Goal: Task Accomplishment & Management: Manage account settings

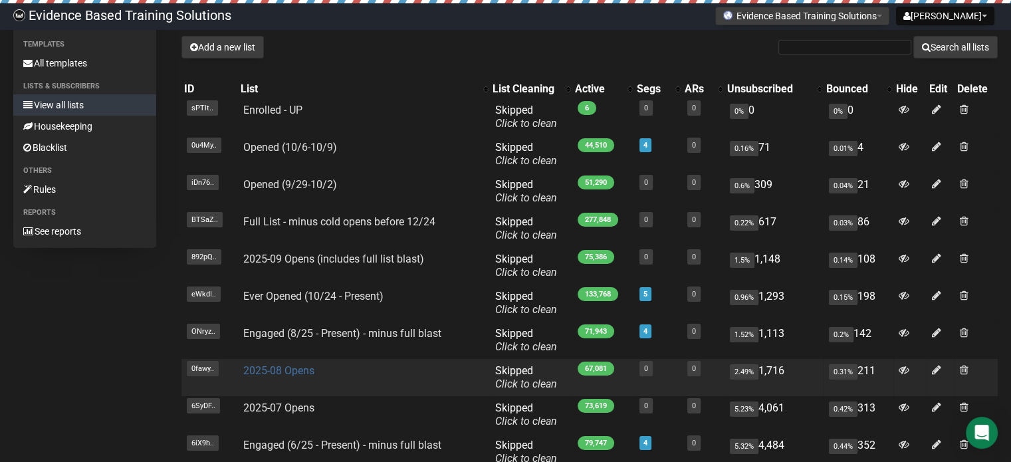
scroll to position [139, 0]
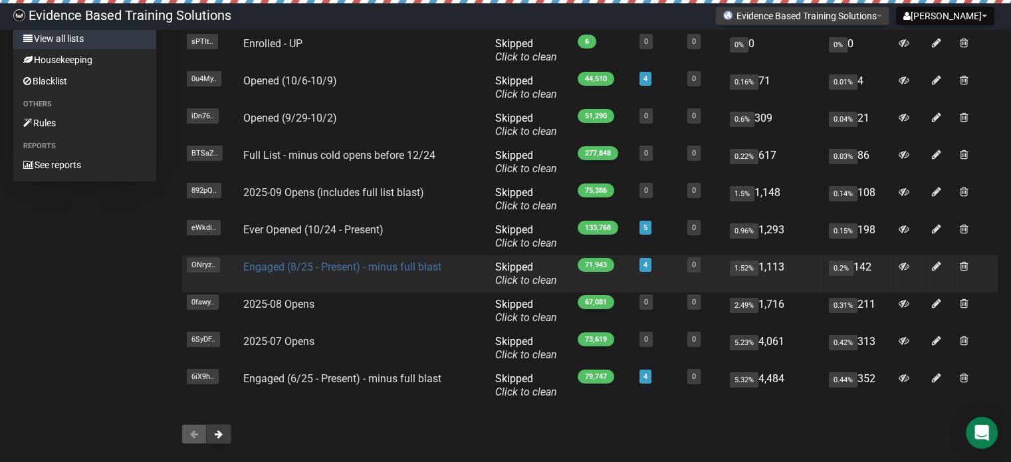
click at [283, 265] on link "Engaged (8/25 - Present) - minus full blast" at bounding box center [342, 267] width 198 height 13
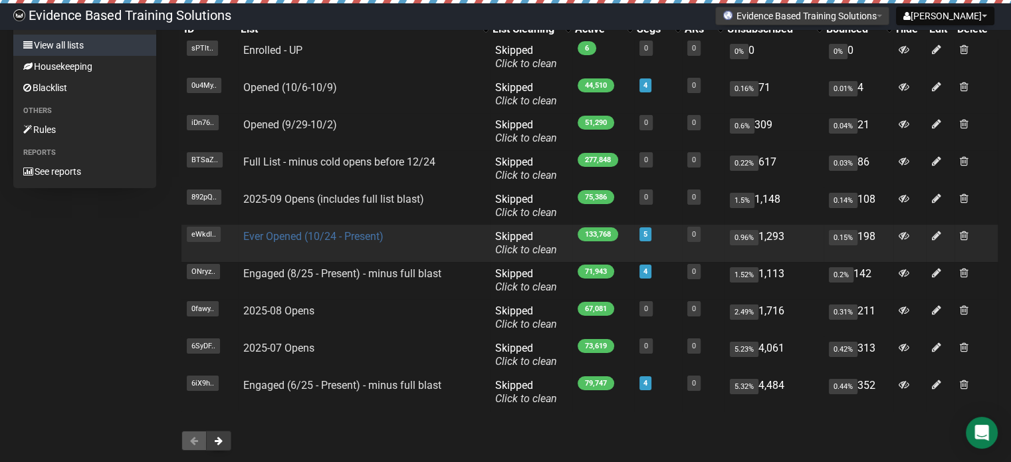
scroll to position [133, 0]
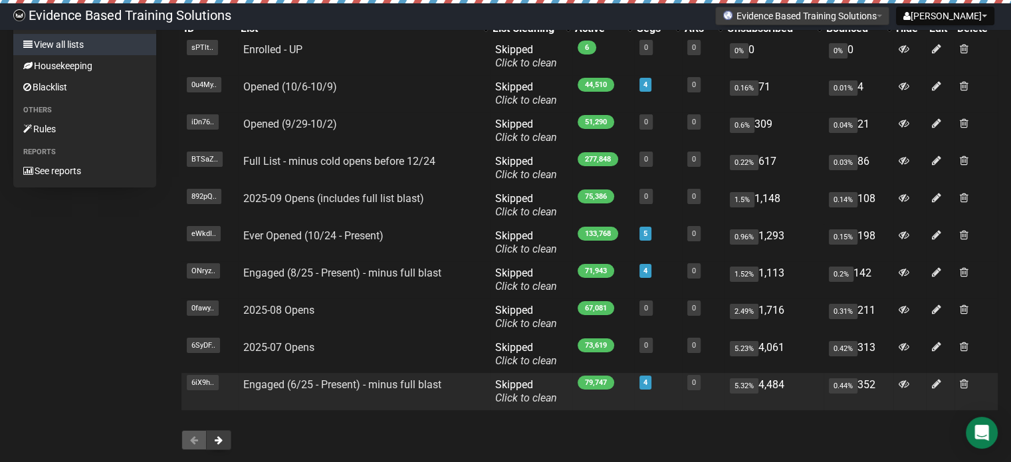
click at [295, 374] on td "Engaged (6/25 - Present) - minus full blast" at bounding box center [364, 391] width 252 height 37
click at [295, 382] on link "Engaged (6/25 - Present) - minus full blast" at bounding box center [342, 384] width 198 height 13
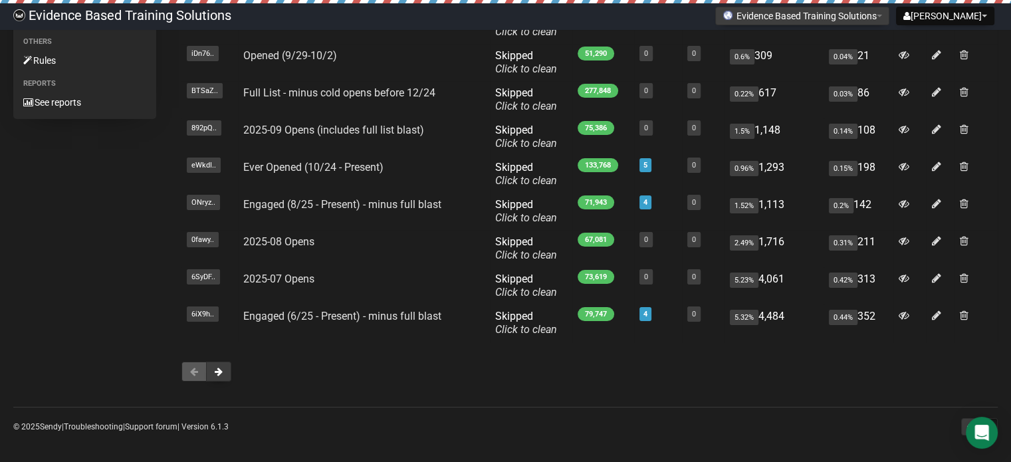
scroll to position [205, 0]
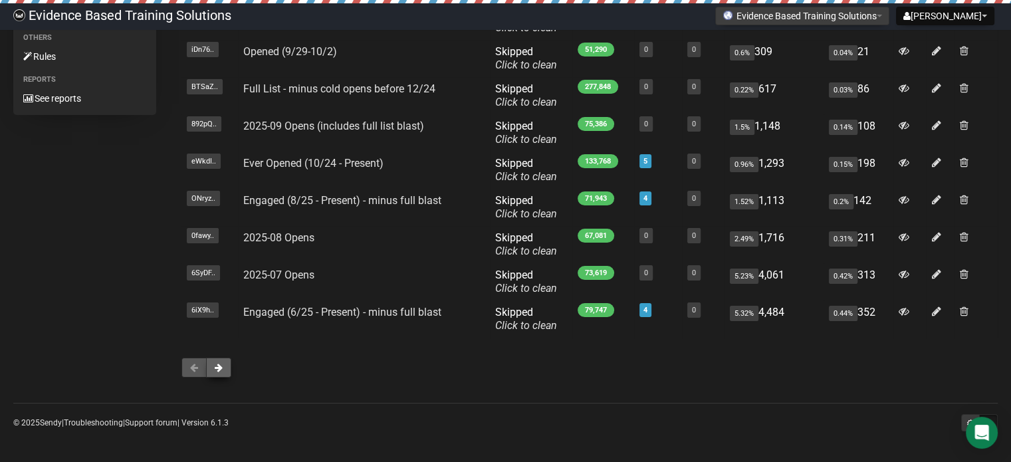
click at [222, 368] on span at bounding box center [219, 367] width 8 height 9
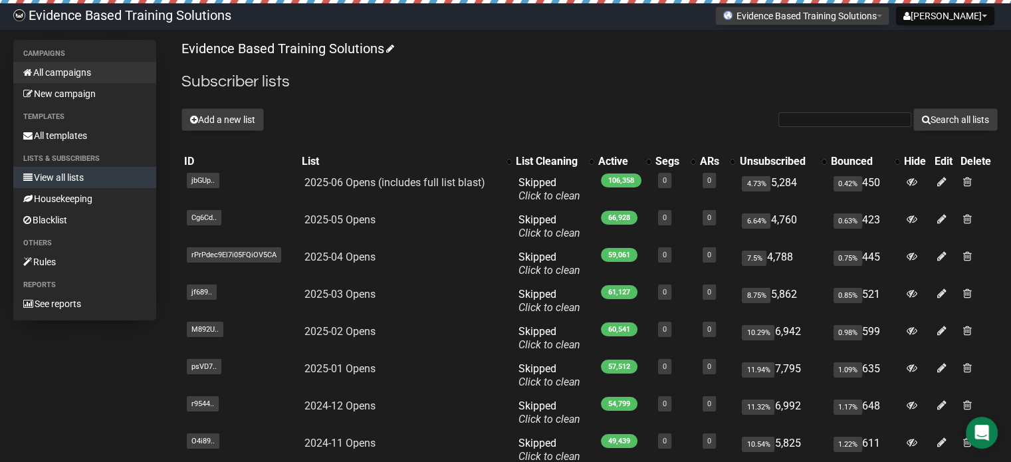
click at [64, 76] on link "All campaigns" at bounding box center [84, 72] width 143 height 21
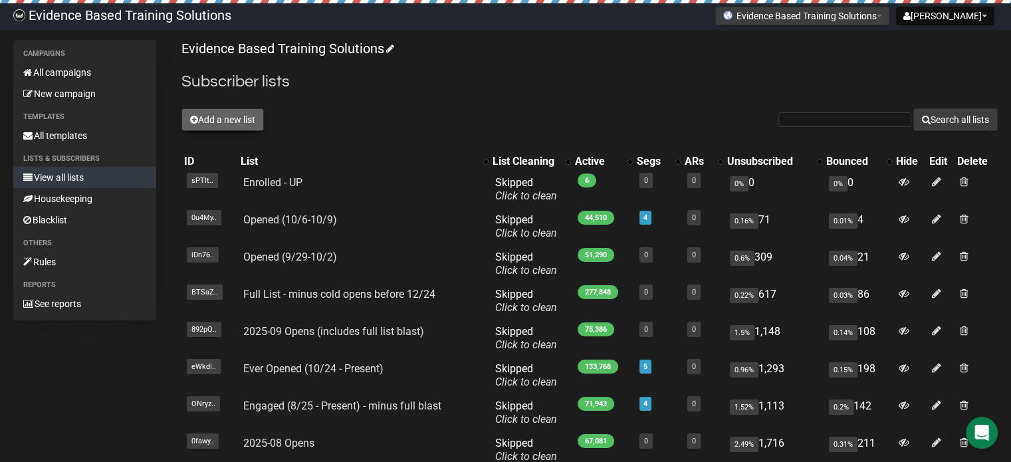
click at [213, 120] on button "Add a new list" at bounding box center [222, 119] width 82 height 23
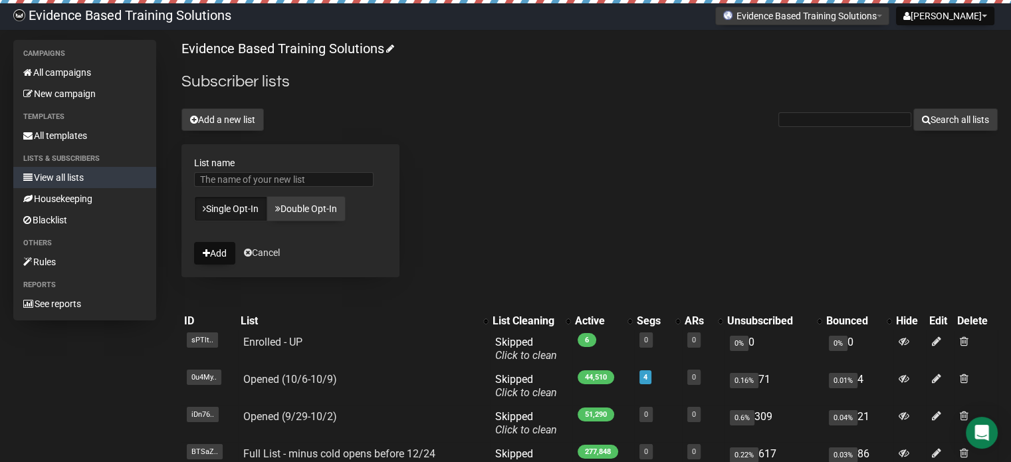
click at [66, 175] on link "View all lists" at bounding box center [84, 177] width 143 height 21
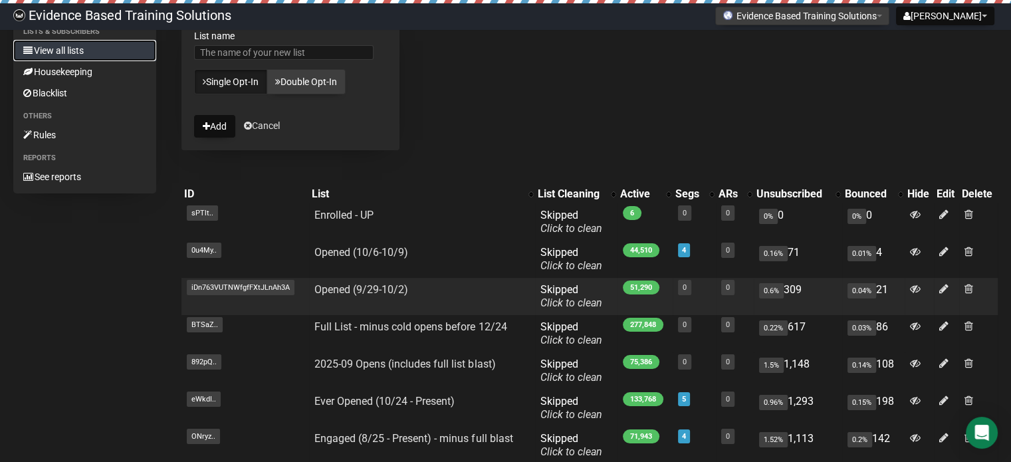
scroll to position [133, 0]
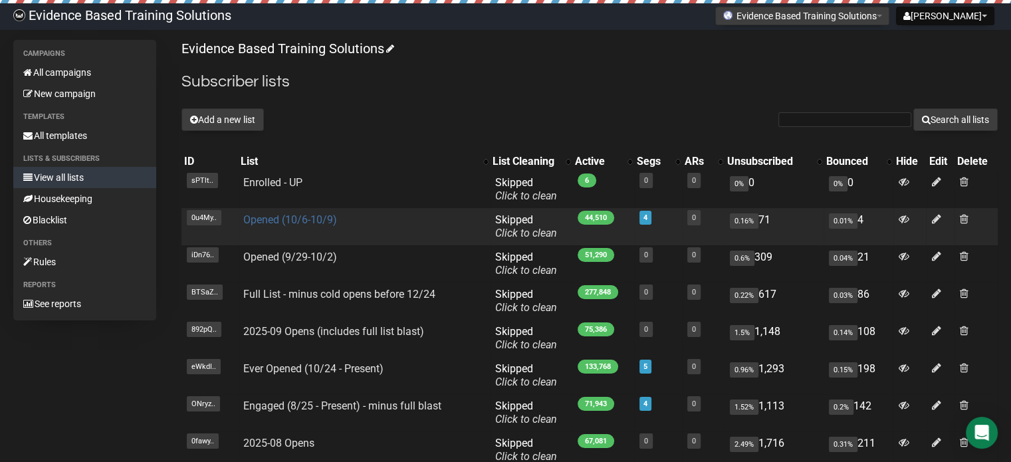
click at [308, 217] on link "Opened (10/6-10/9)" at bounding box center [290, 219] width 94 height 13
